Goal: Find specific fact: Find specific fact

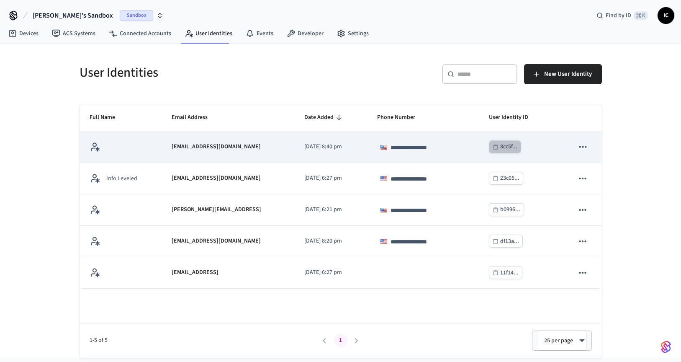
click at [511, 149] on div "8cc5f..." at bounding box center [508, 146] width 17 height 10
click at [587, 144] on icon "sticky table" at bounding box center [582, 146] width 11 height 11
click at [289, 151] on div at bounding box center [340, 181] width 681 height 362
click at [172, 143] on p "[EMAIL_ADDRESS][DOMAIN_NAME]" at bounding box center [216, 146] width 89 height 9
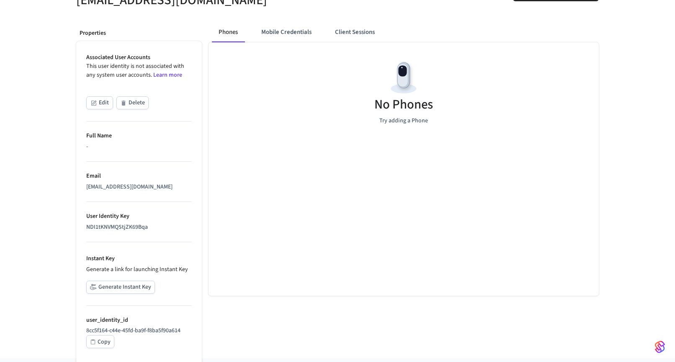
scroll to position [116, 0]
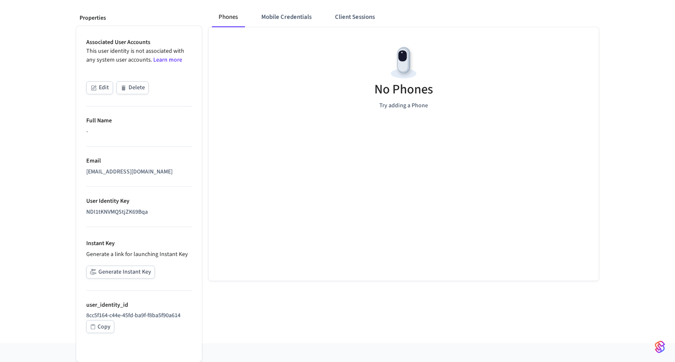
click at [149, 315] on p "8cc5f164-c44e-45fd-ba9f-f8ba5f90a614" at bounding box center [138, 315] width 105 height 9
click at [131, 212] on div "NDI1tKNVMQStjZK69Bqa" at bounding box center [138, 212] width 105 height 9
copy div "NDI1tKNVMQStjZK69Bqa"
